Goal: Check status: Check status

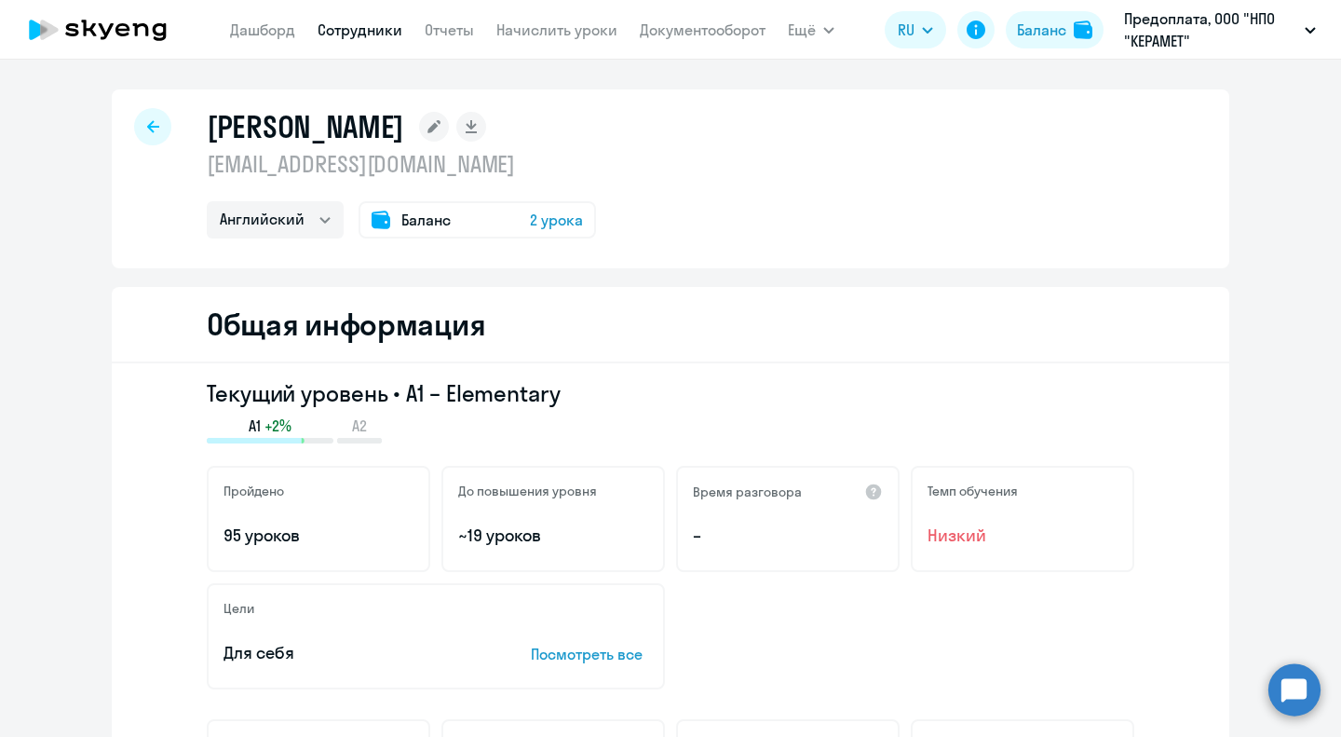
select select "english"
click at [100, 33] on icon at bounding box center [98, 30] width 164 height 47
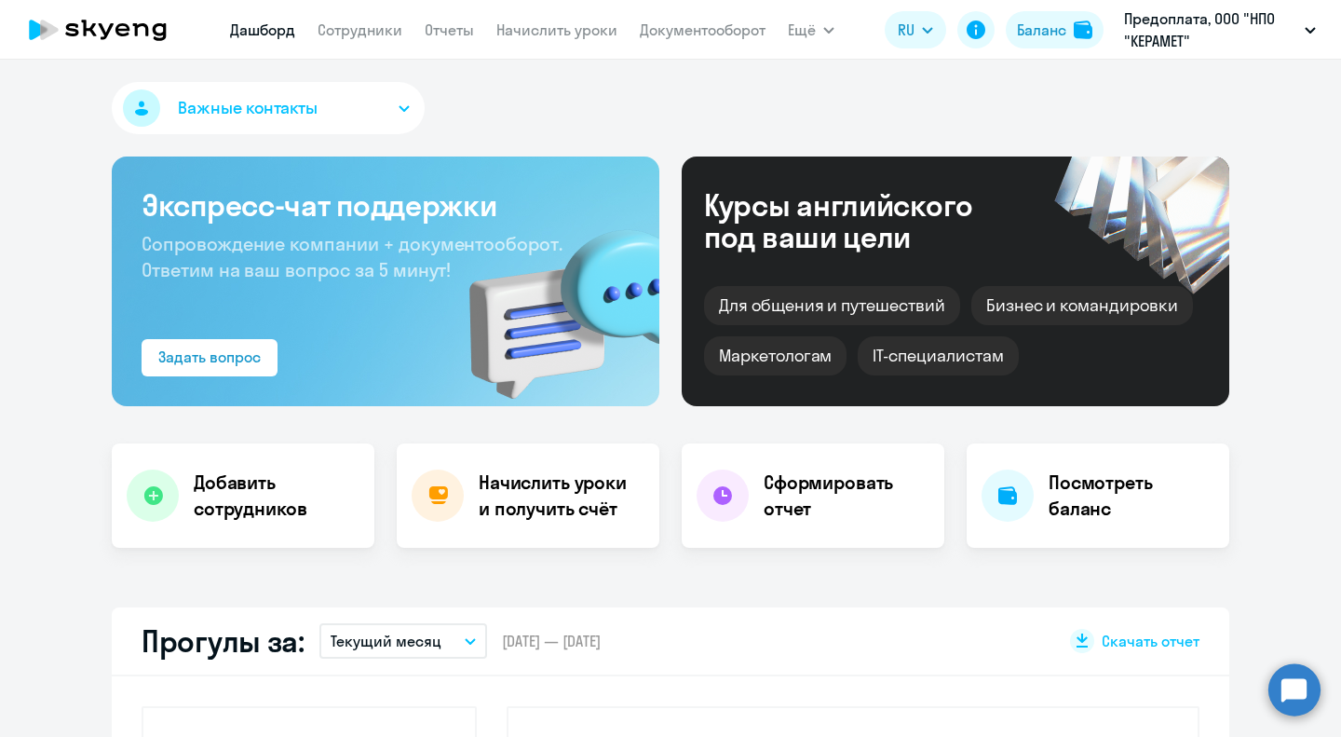
select select "30"
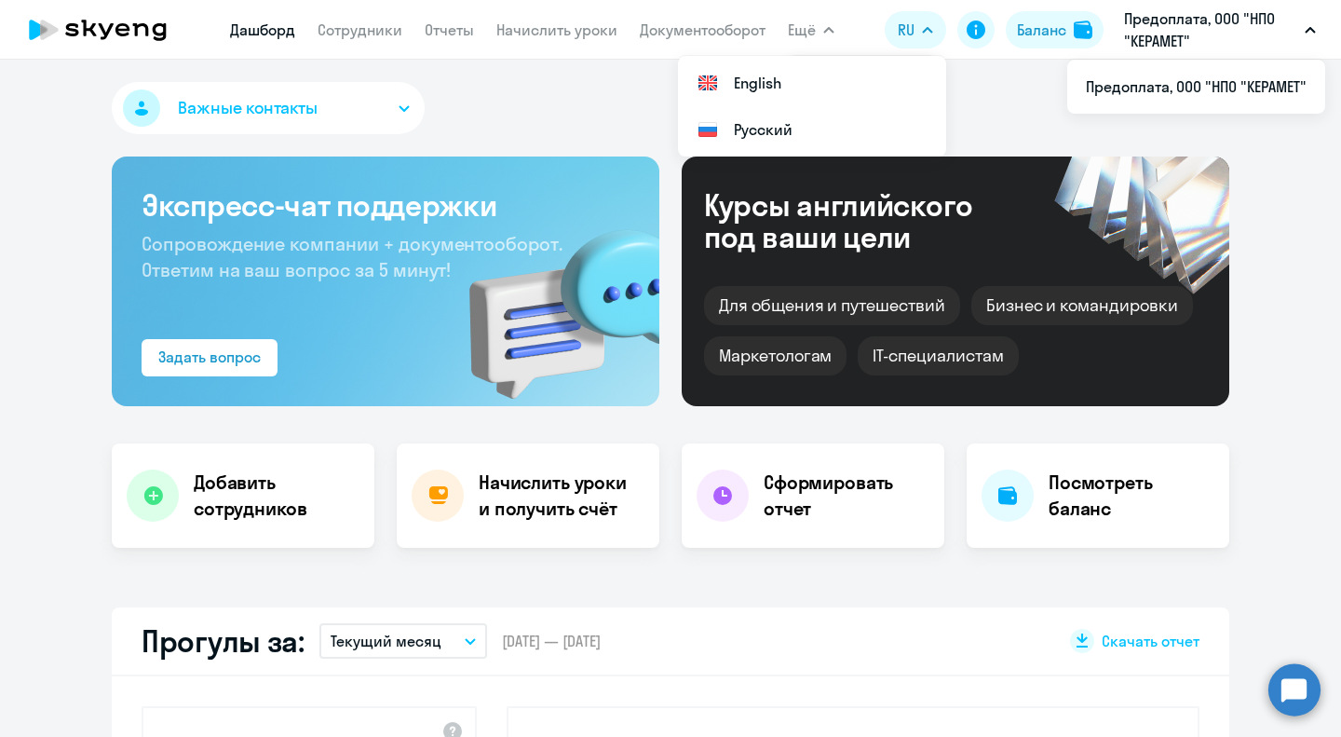
click at [77, 22] on icon at bounding box center [98, 30] width 164 height 47
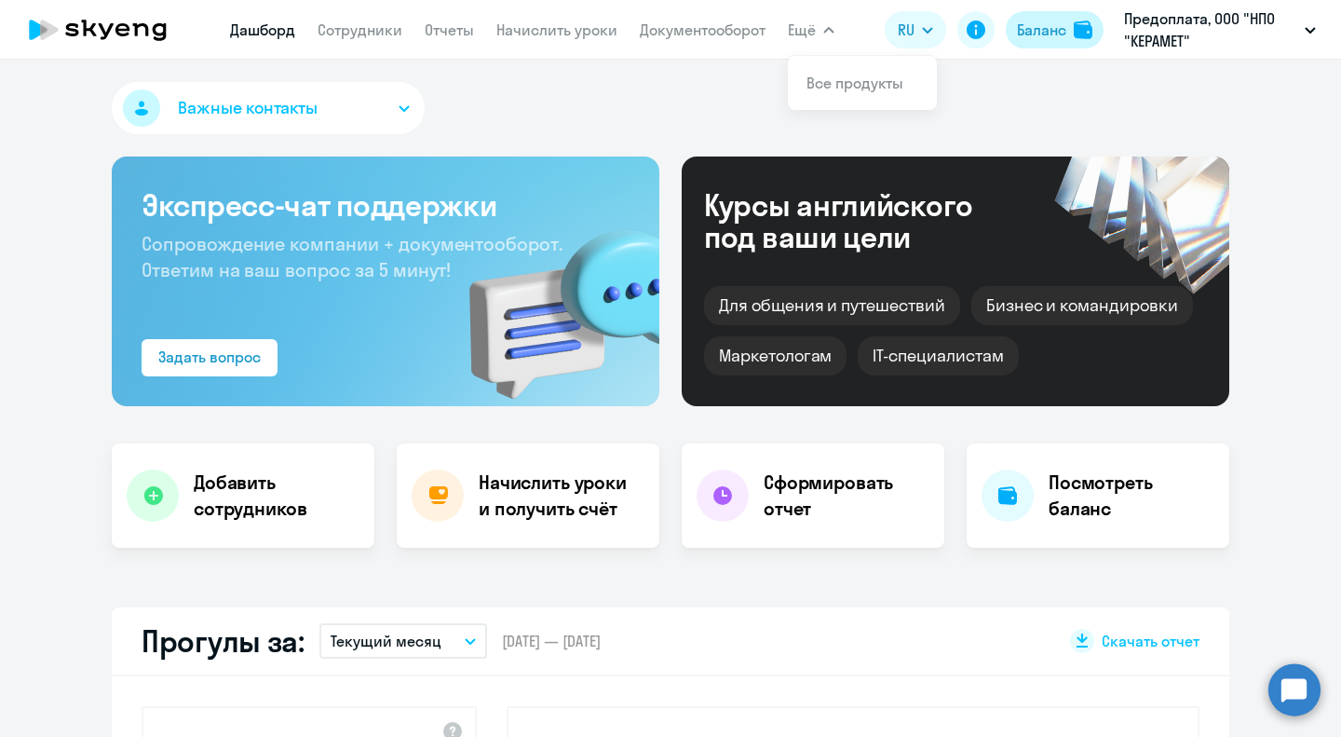
click at [1066, 31] on button "Баланс" at bounding box center [1055, 29] width 98 height 37
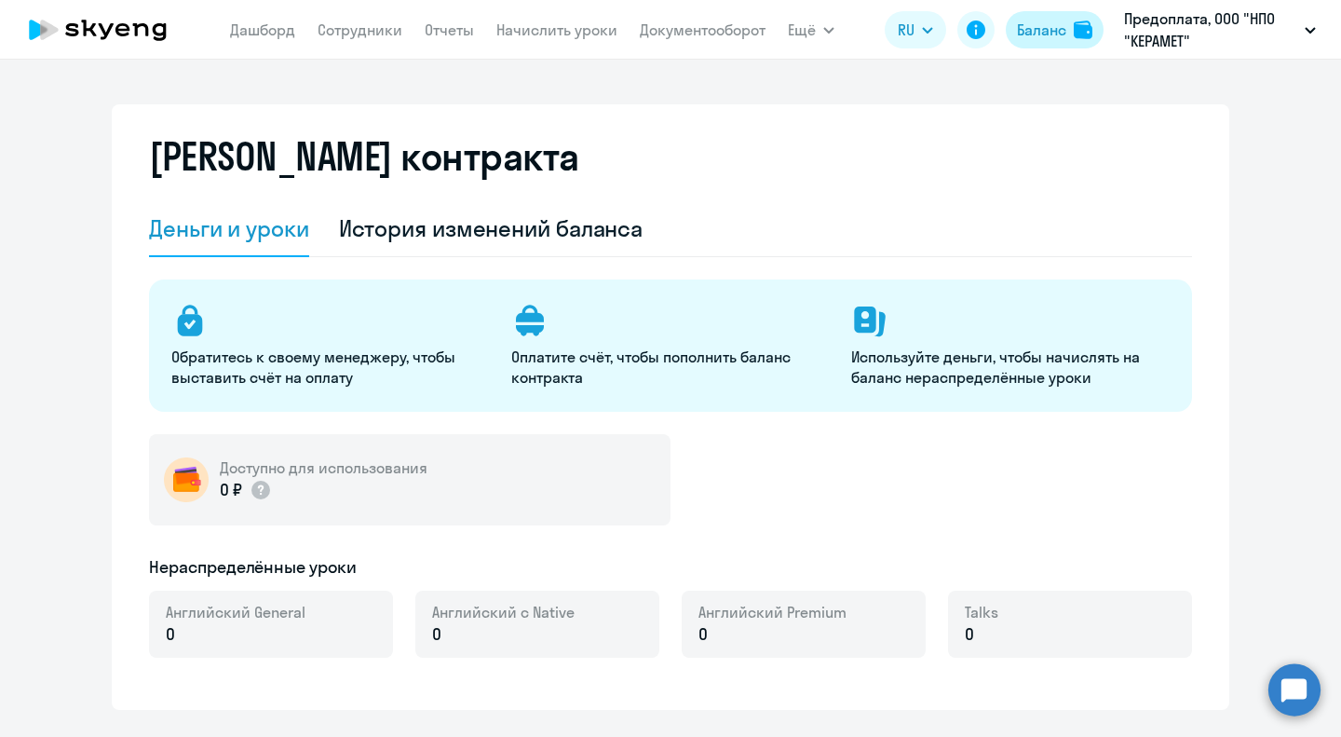
select select "english_adult_not_native_speaker"
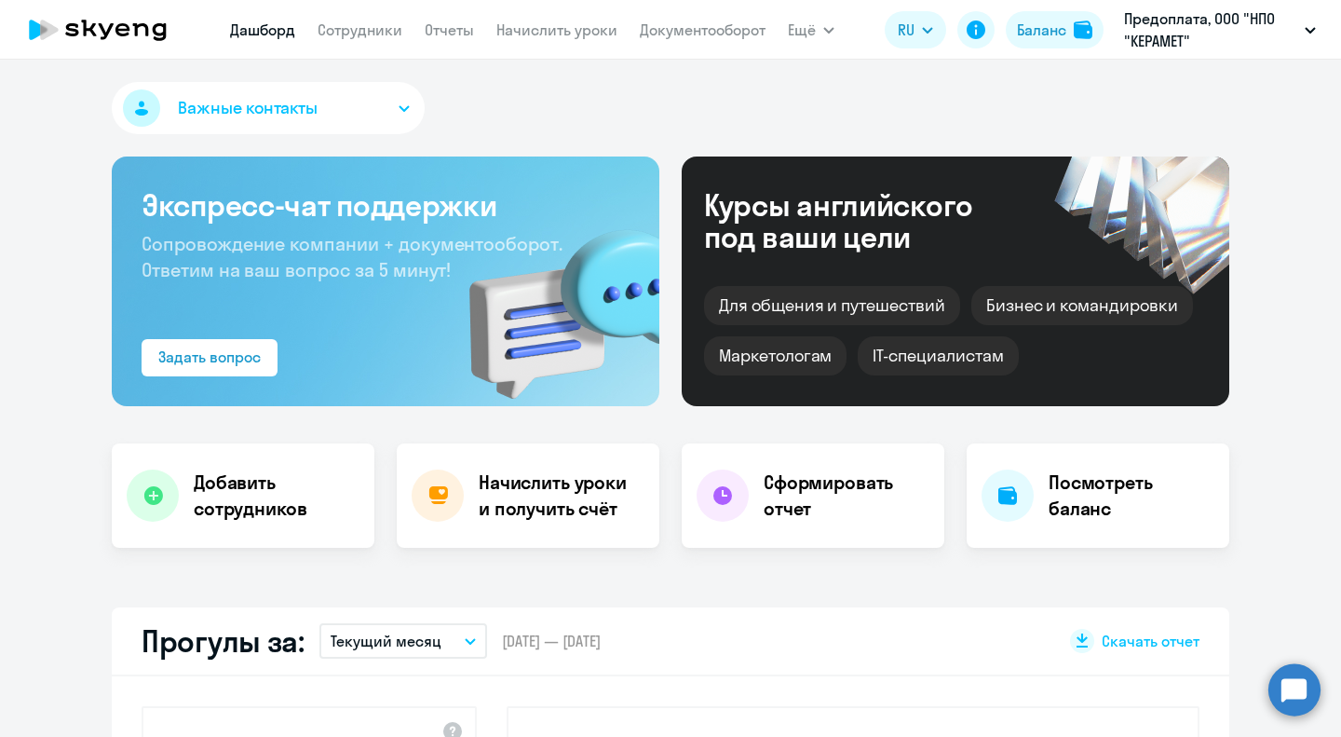
select select "30"
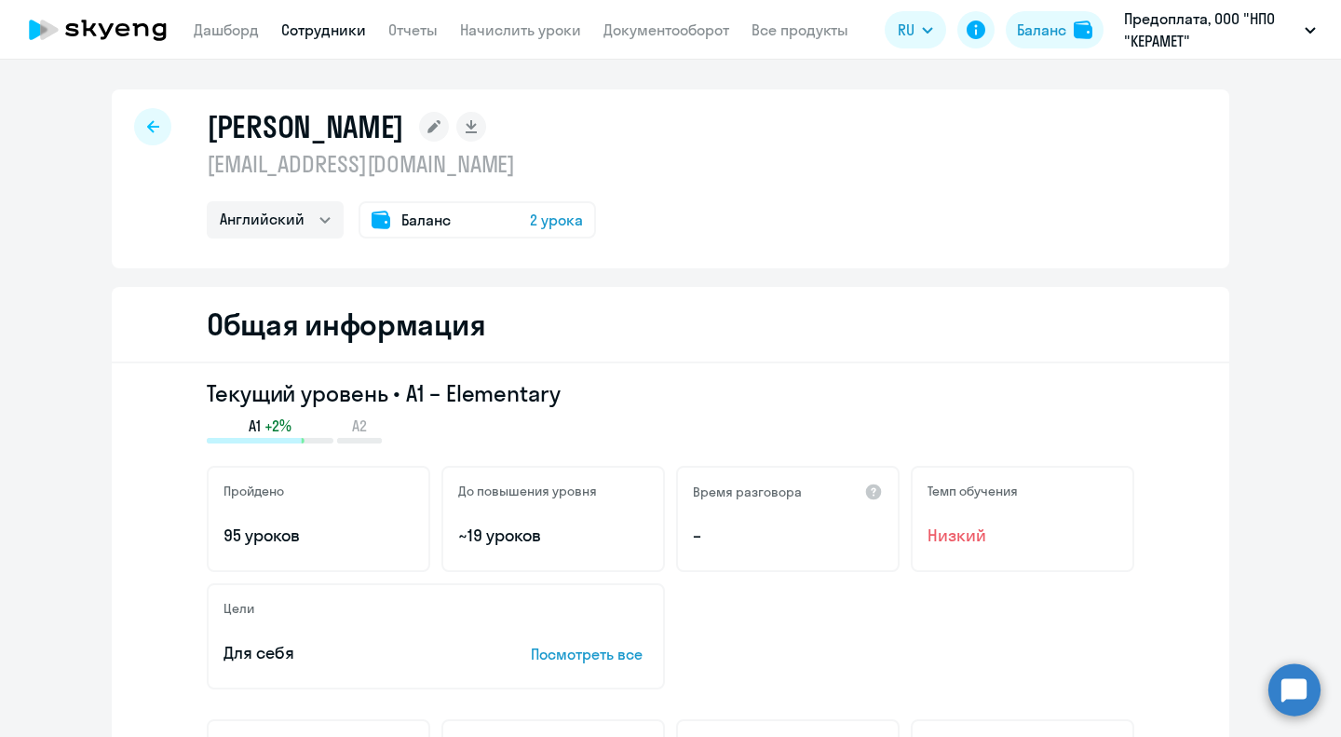
select select "english"
click at [505, 213] on div "Баланс 2 урока" at bounding box center [476, 219] width 237 height 37
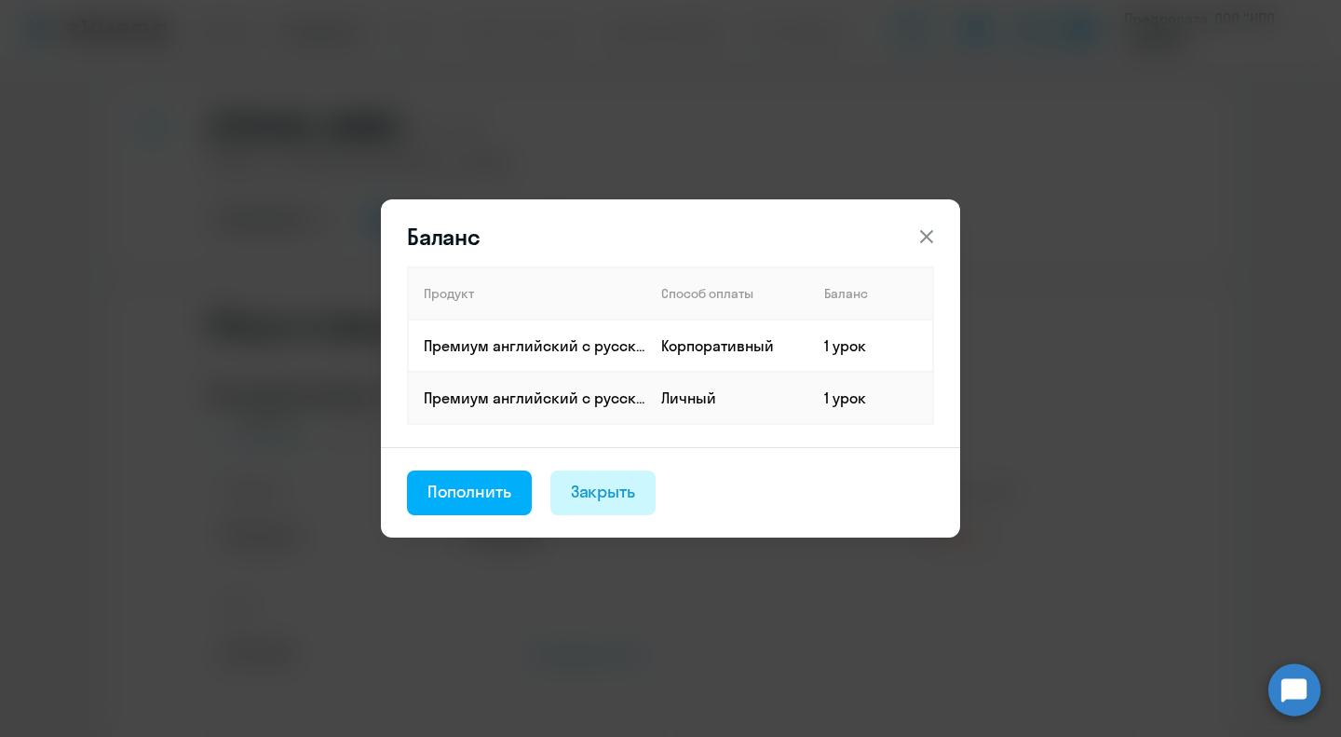
click at [613, 489] on div "Закрыть" at bounding box center [603, 492] width 65 height 24
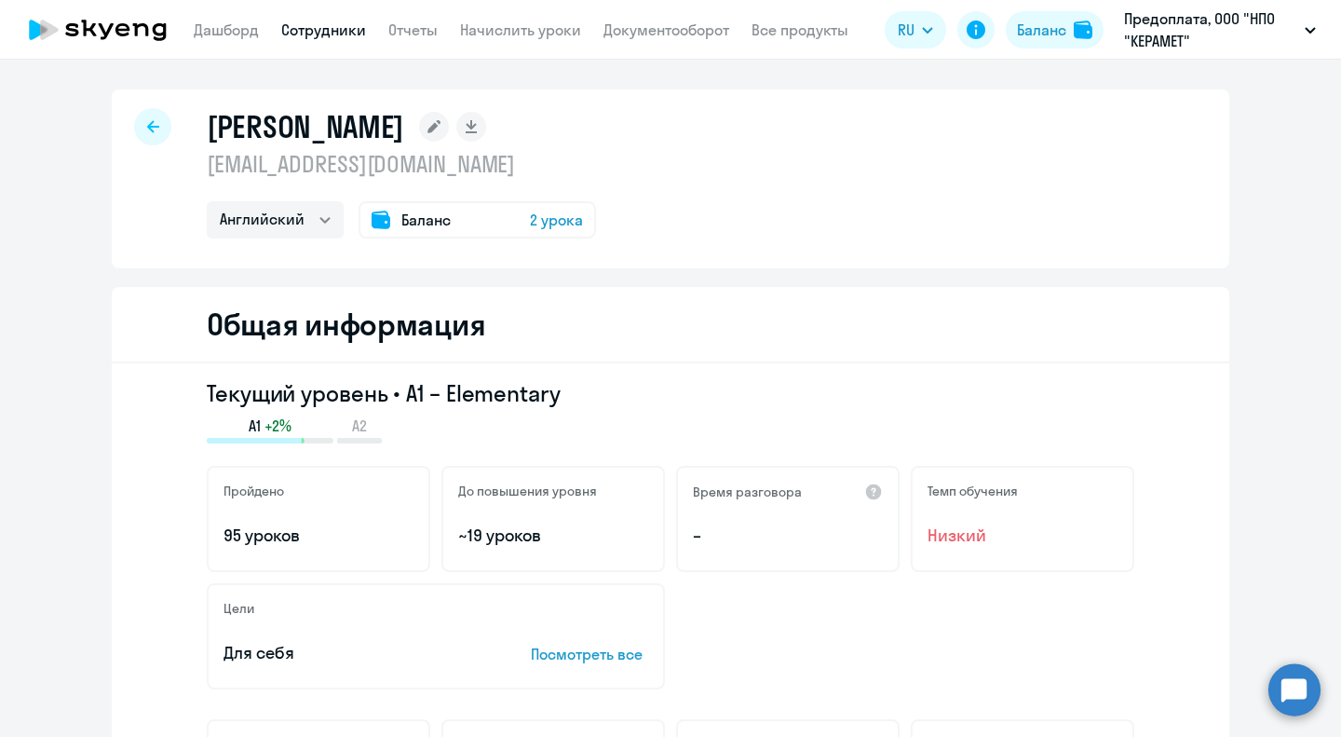
click at [151, 122] on icon at bounding box center [153, 126] width 12 height 13
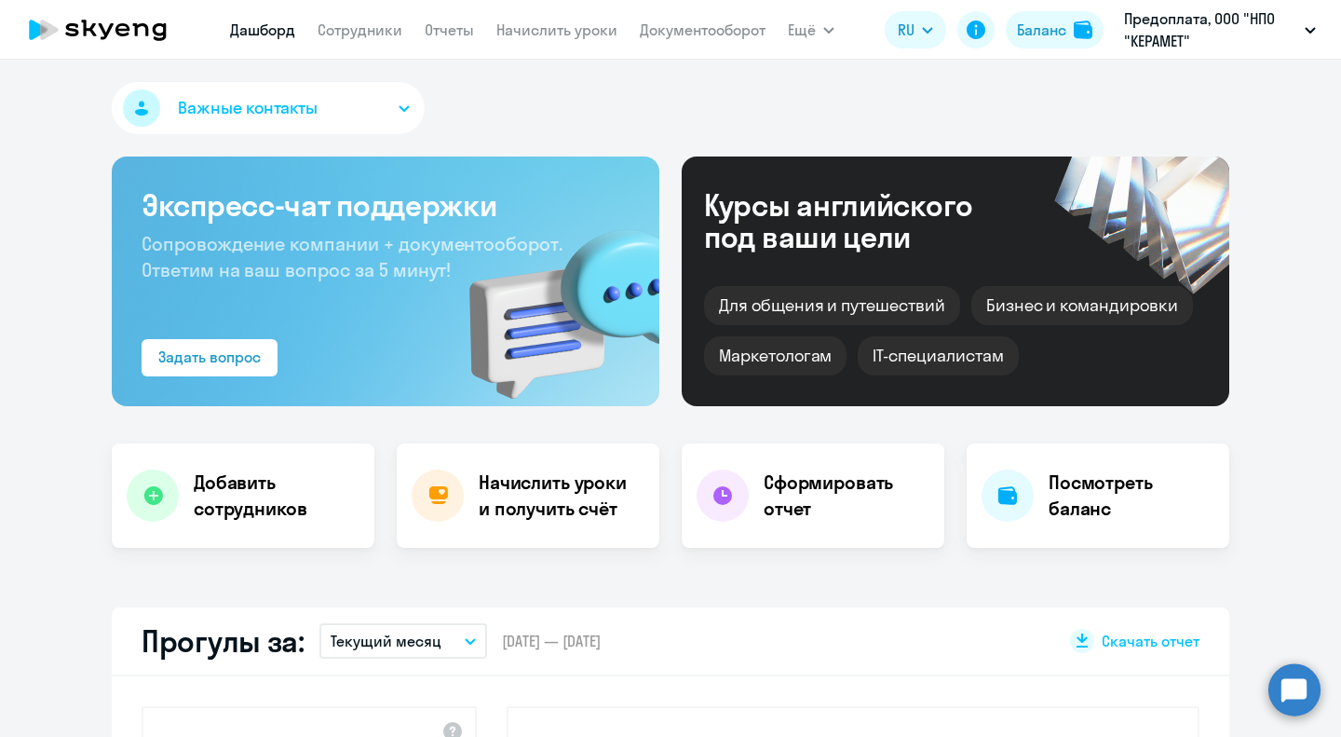
select select "30"
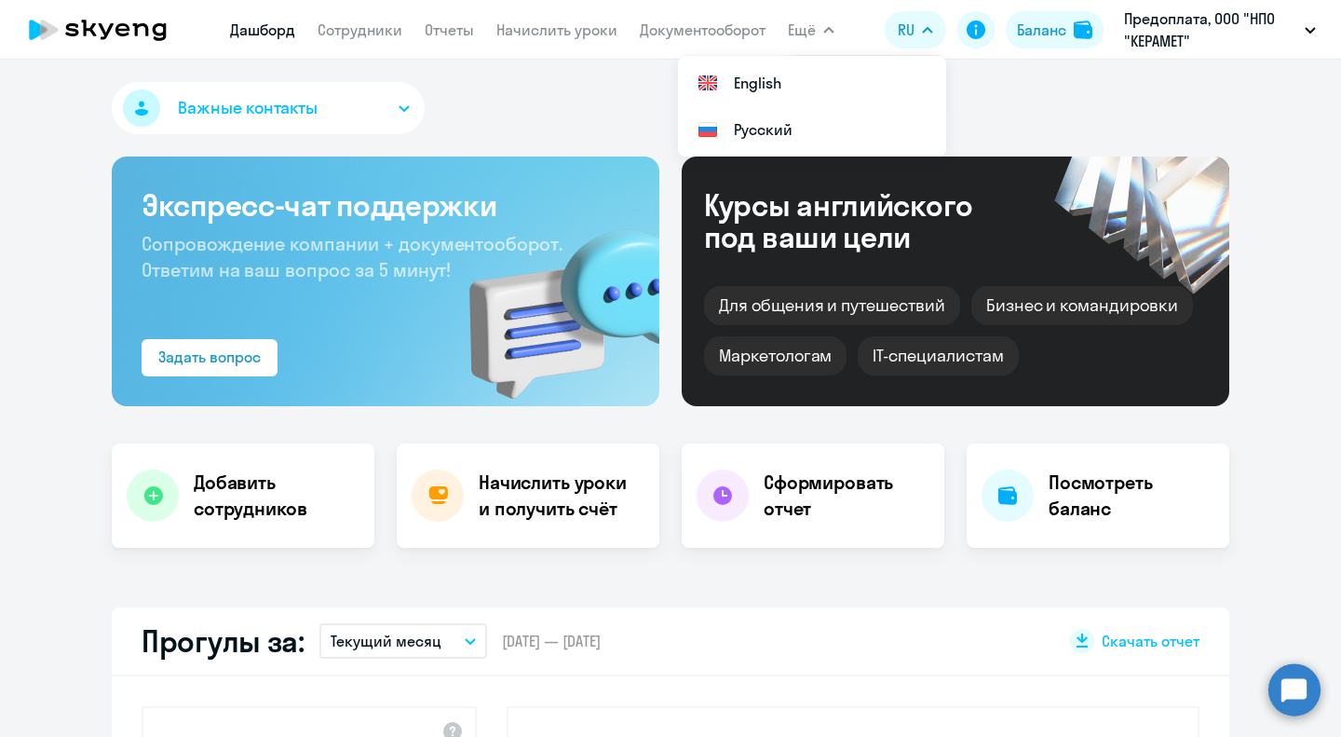
click at [63, 25] on icon at bounding box center [98, 30] width 164 height 47
